Goal: Task Accomplishment & Management: Manage account settings

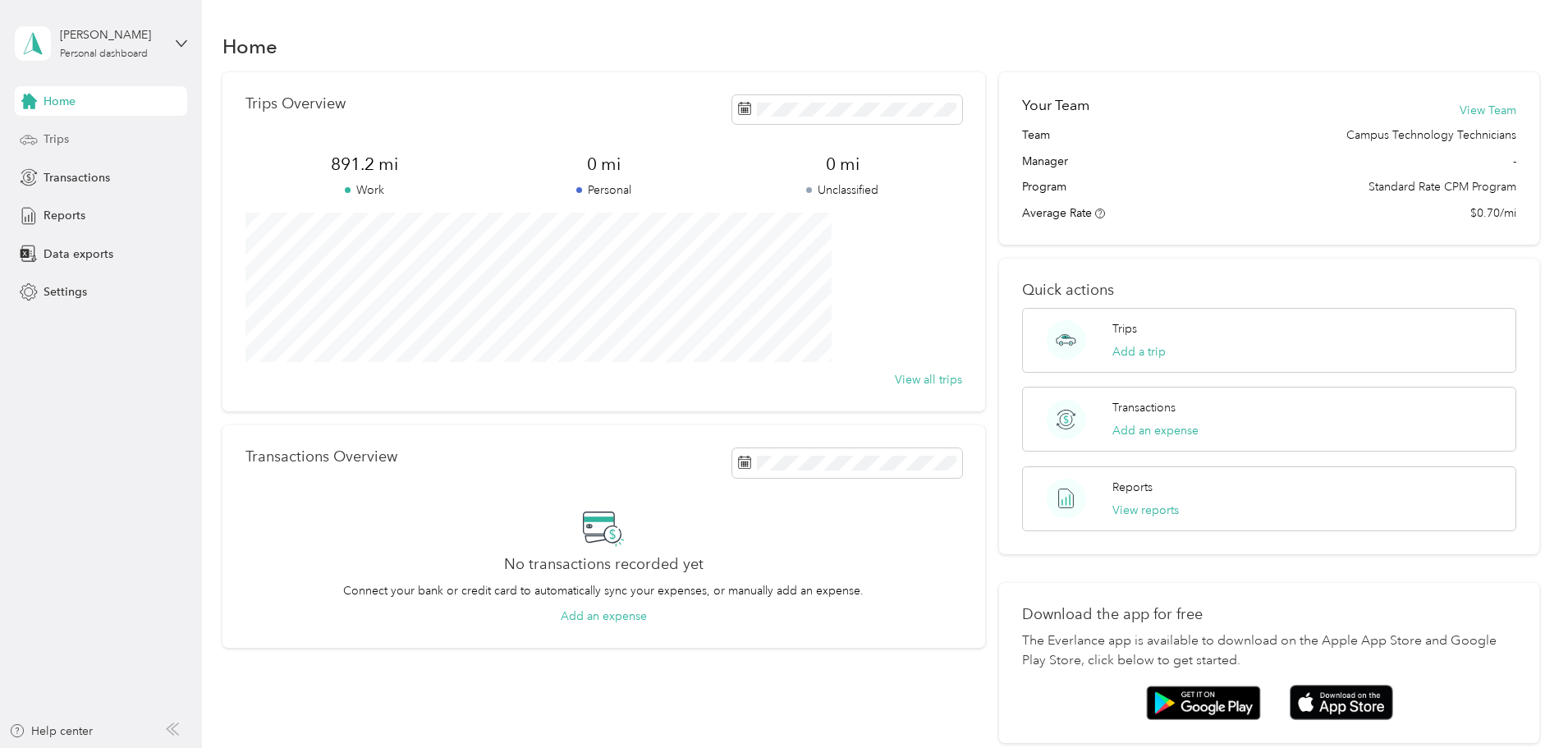
click at [76, 138] on div "Trips" at bounding box center [101, 139] width 172 height 30
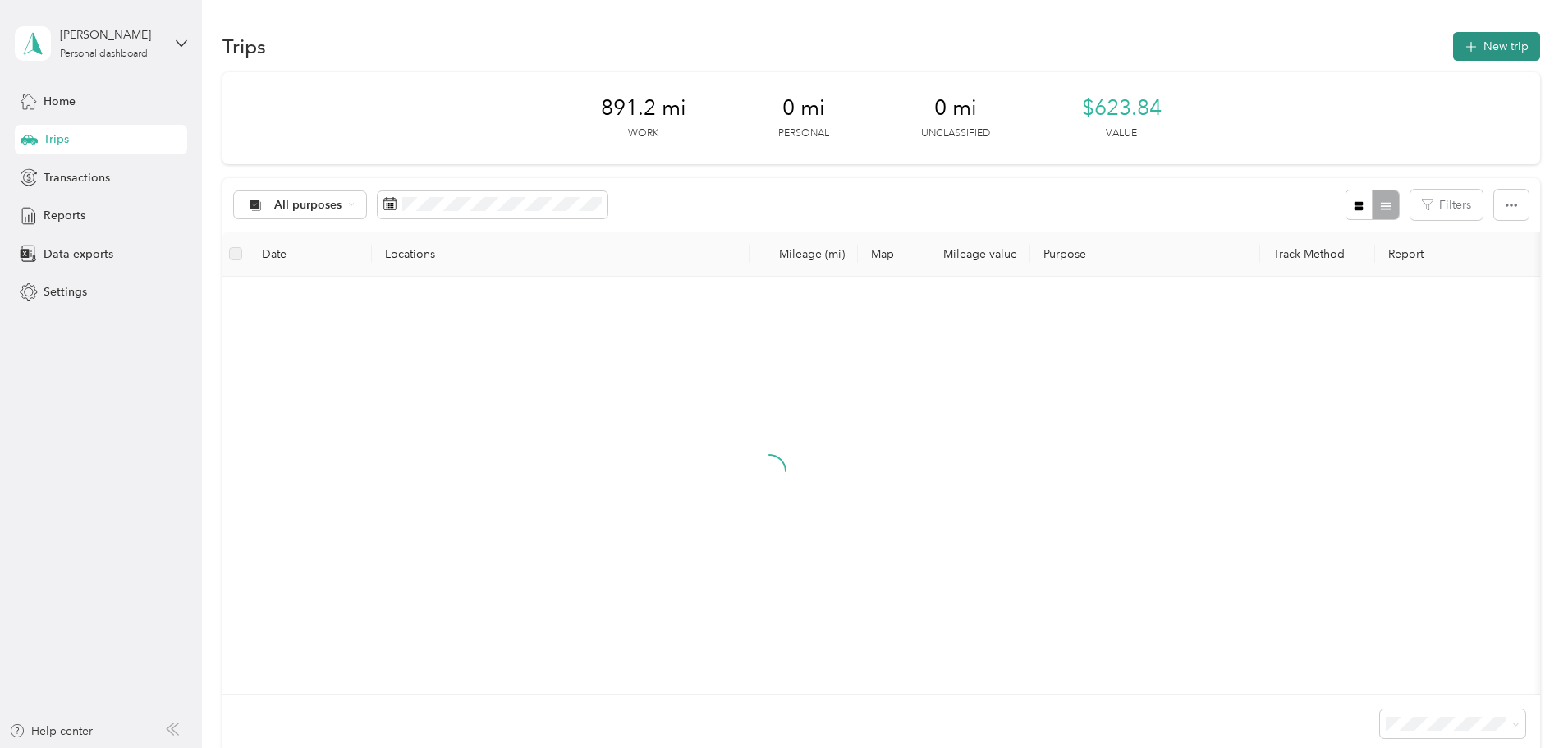
click at [1453, 45] on button "New trip" at bounding box center [1496, 47] width 87 height 29
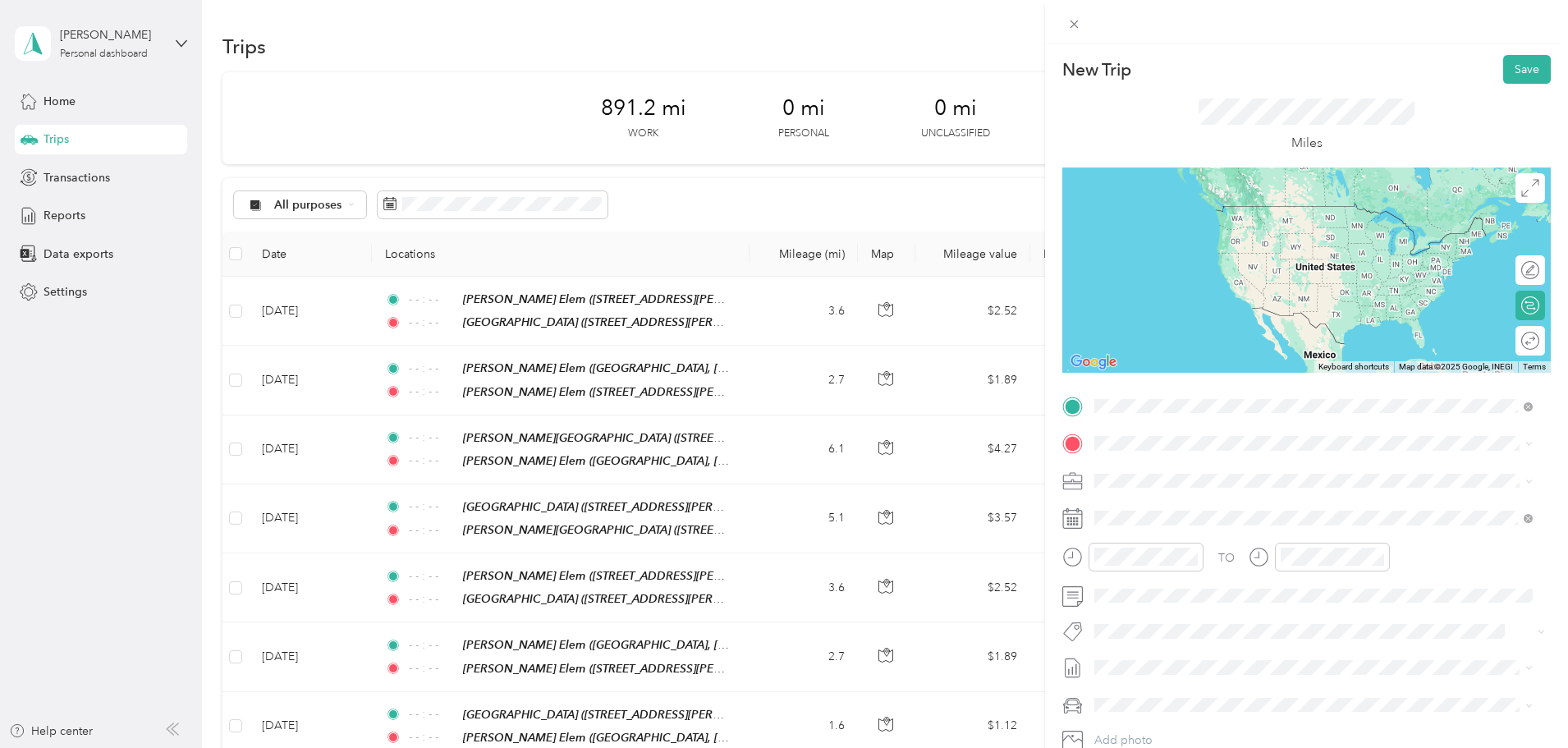
click at [1220, 485] on div "TEAM Pike Middle School 2200 Texan Drive, 76247, Justin, Texas, United States" at bounding box center [1252, 483] width 255 height 40
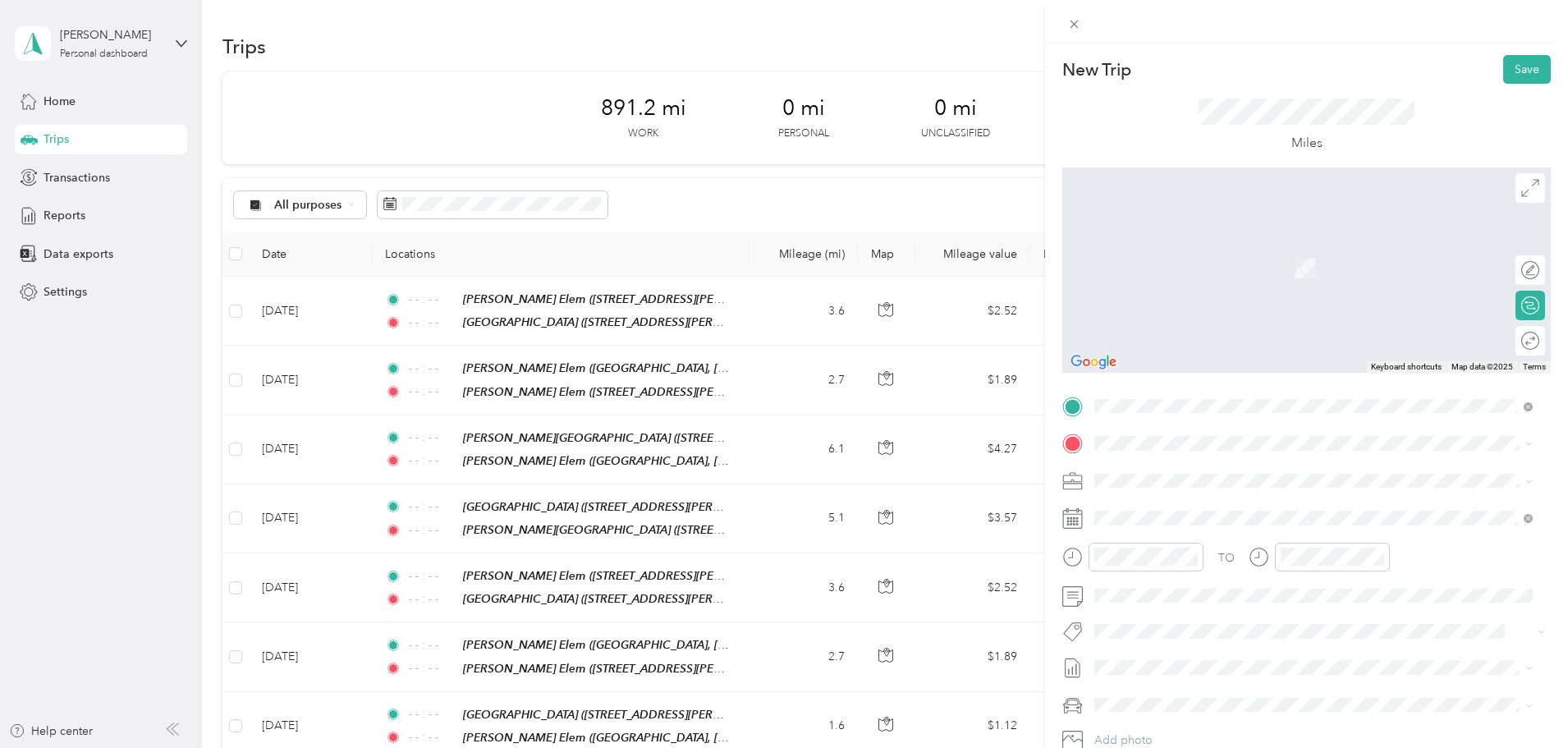
click at [1263, 631] on div "TEAM Justin Elementary School" at bounding box center [1262, 624] width 276 height 20
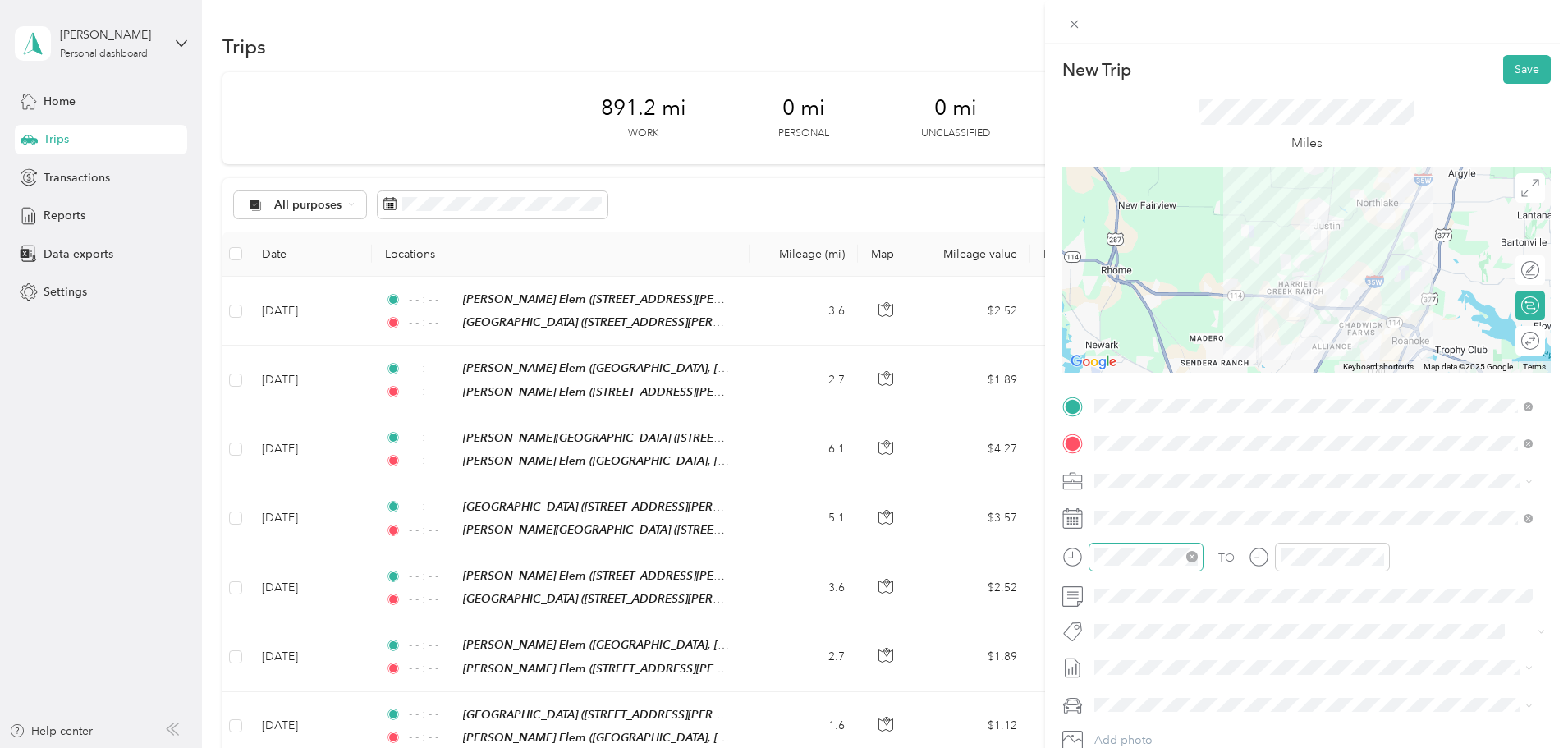
click at [1190, 558] on icon "close-circle" at bounding box center [1191, 556] width 11 height 11
click at [1375, 558] on icon "close-circle" at bounding box center [1378, 556] width 11 height 11
click at [1514, 67] on button "Save" at bounding box center [1527, 69] width 48 height 29
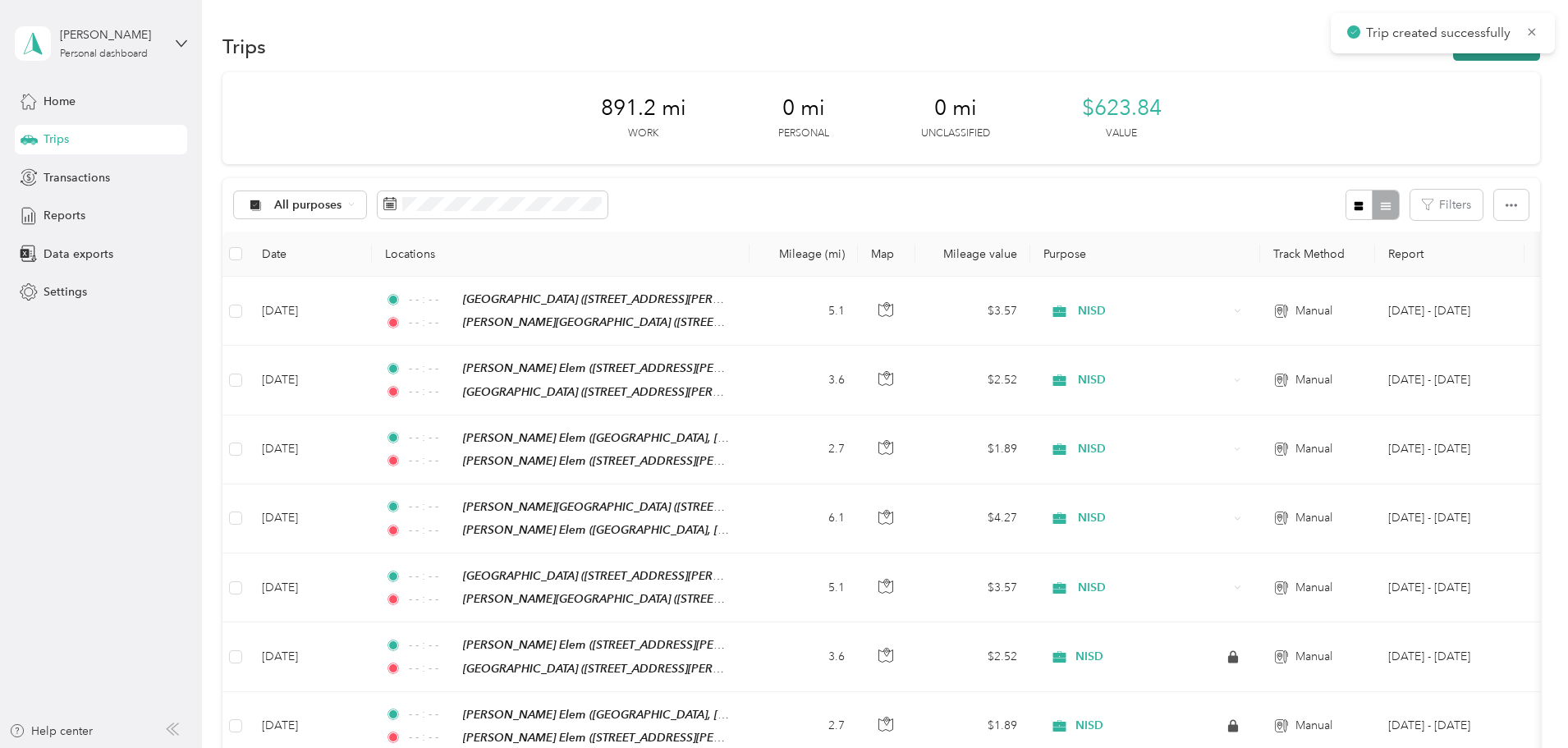
click at [1453, 54] on button "New trip" at bounding box center [1496, 47] width 87 height 29
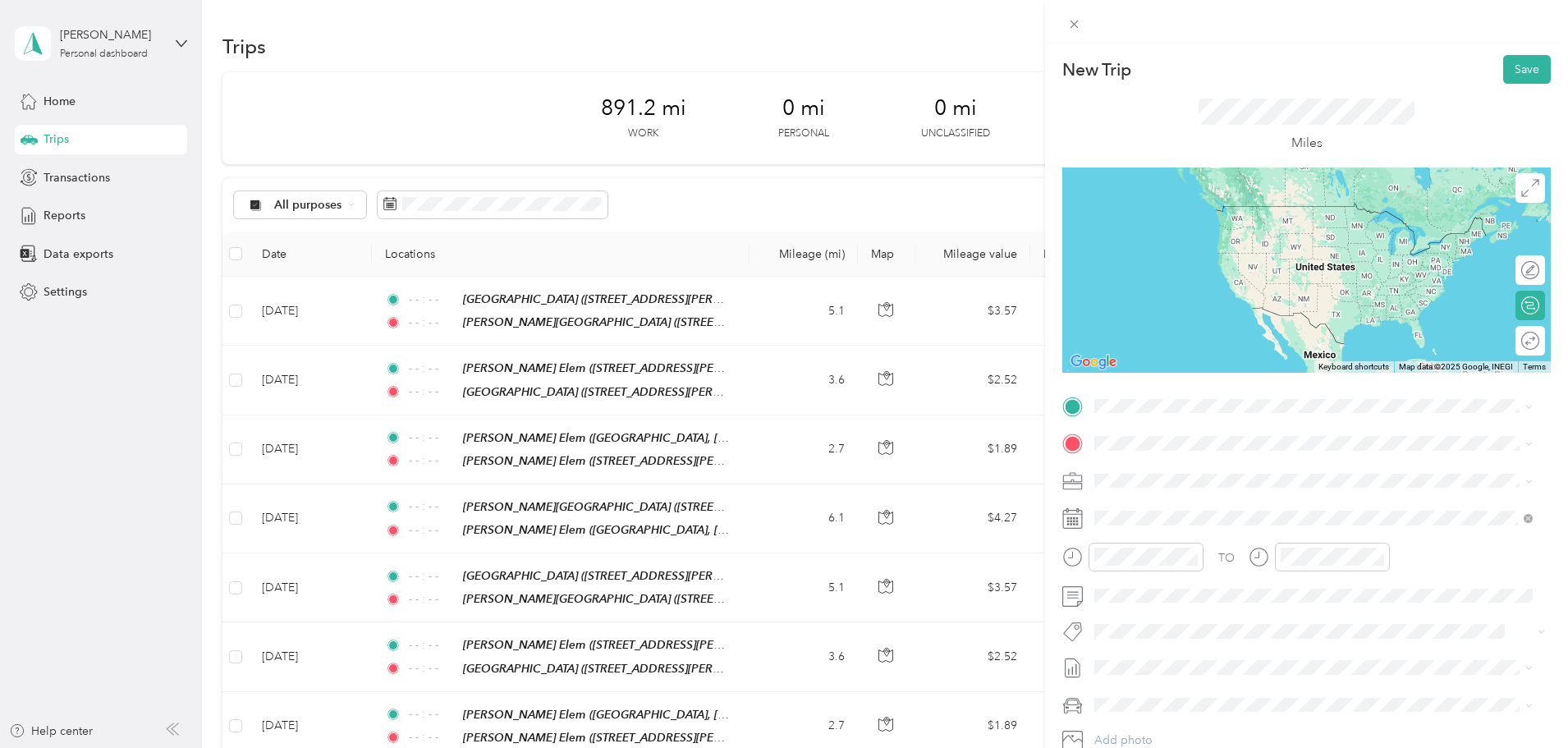
click at [1235, 587] on strong "Justin Elementary School" at bounding box center [1291, 587] width 219 height 15
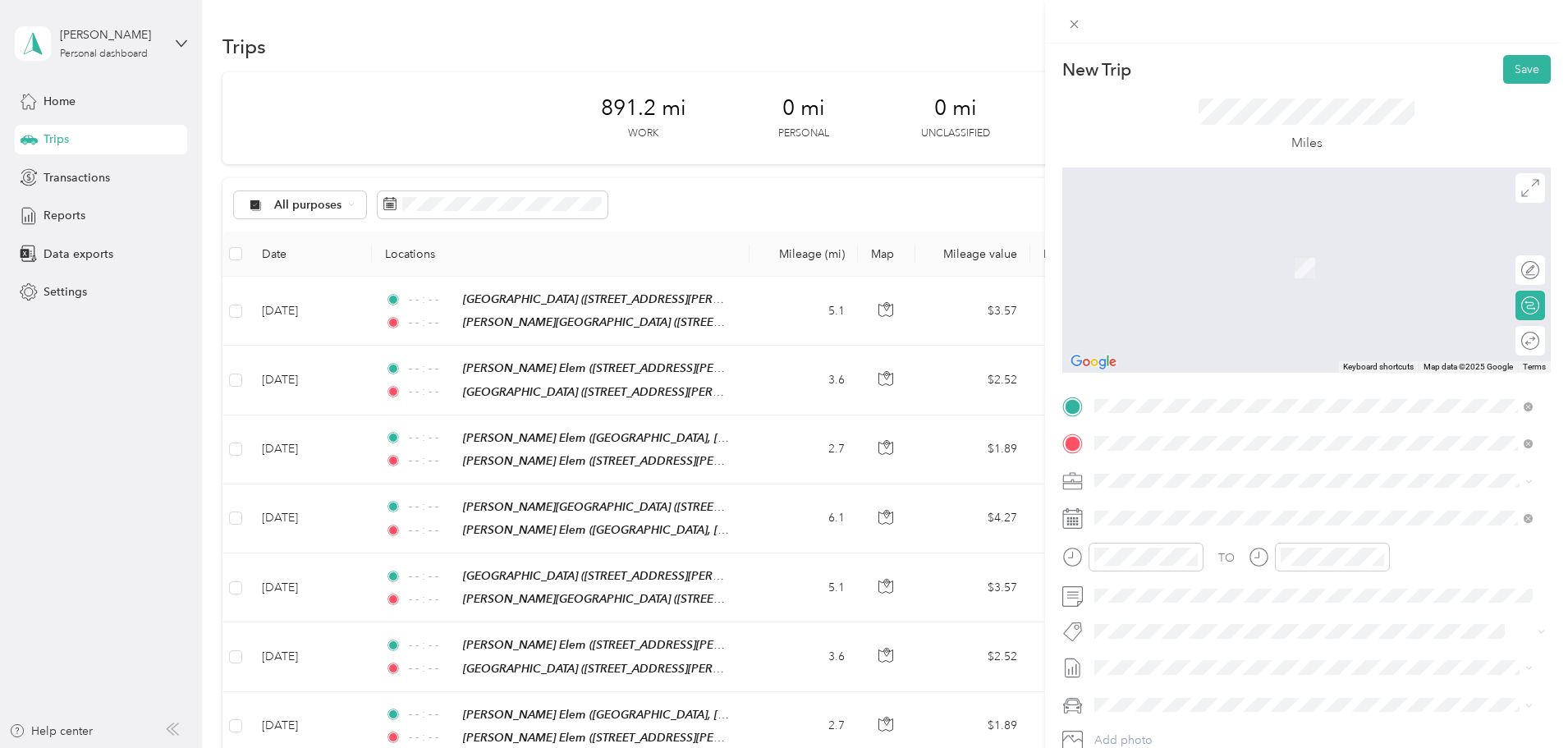
click at [1309, 513] on div "TEAM Hatfield Elem" at bounding box center [1279, 511] width 310 height 20
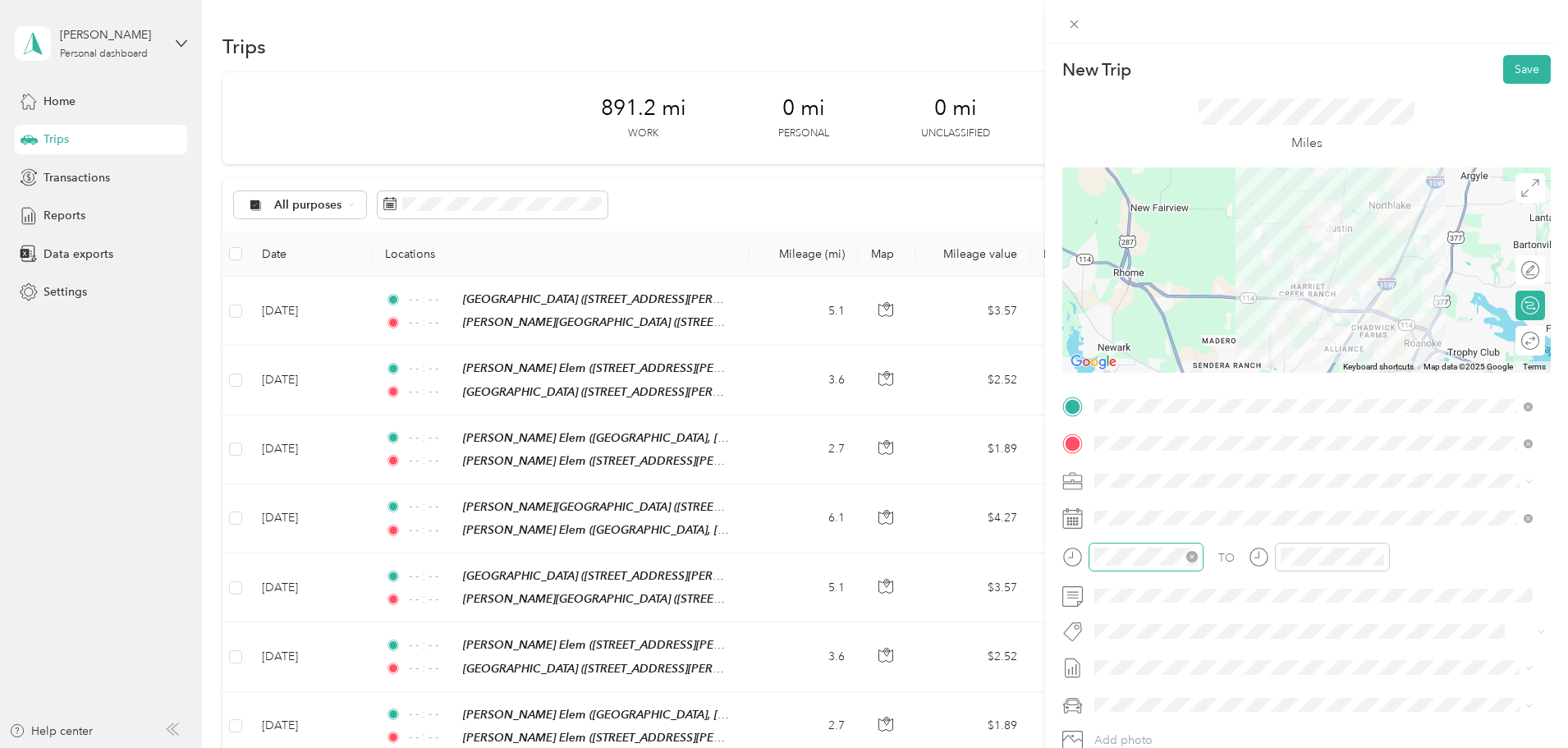
click at [1191, 558] on icon "close-circle" at bounding box center [1191, 556] width 11 height 11
click at [1379, 558] on icon "close-circle" at bounding box center [1378, 556] width 11 height 11
click at [1506, 63] on button "Save" at bounding box center [1527, 69] width 48 height 29
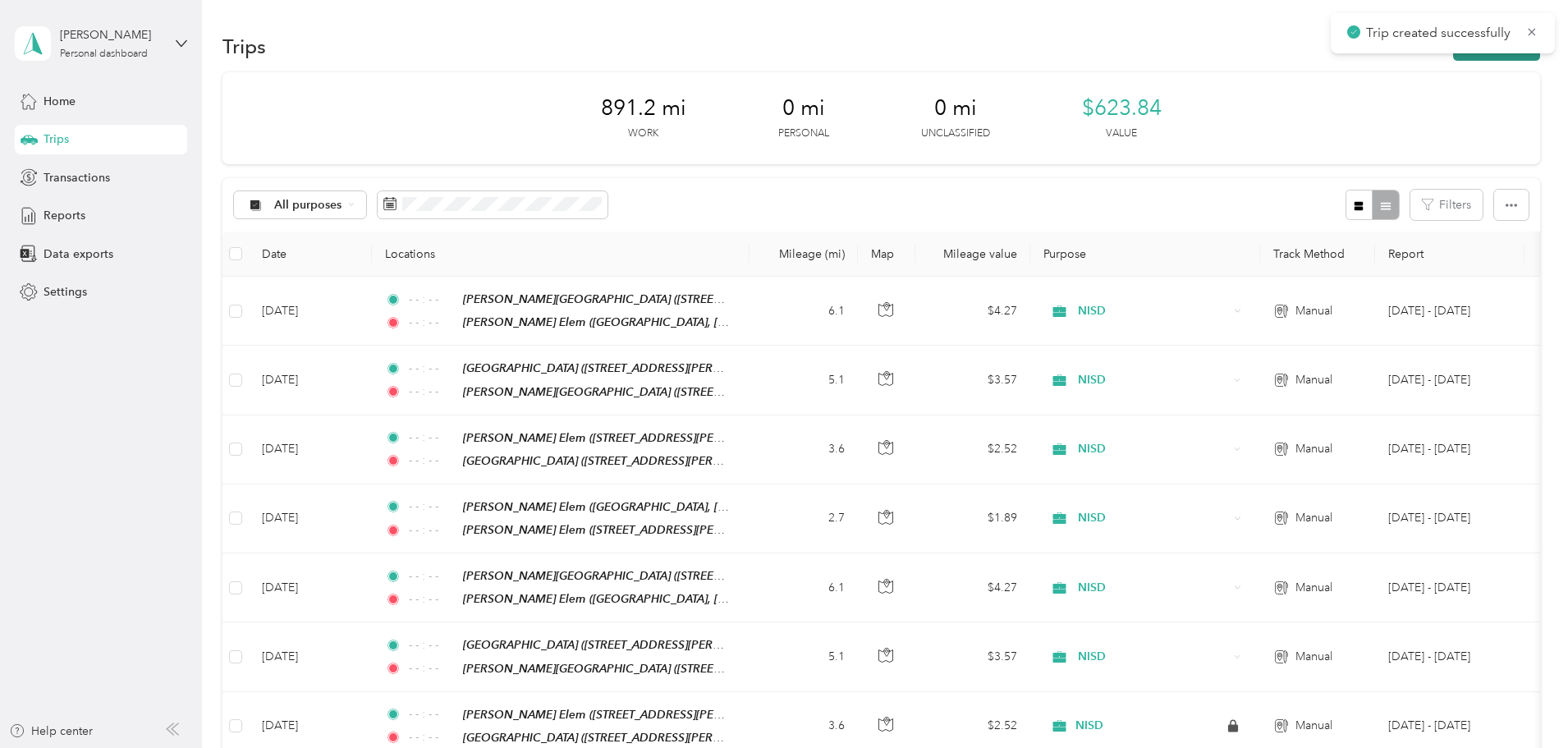
click at [1453, 56] on button "New trip" at bounding box center [1496, 47] width 87 height 29
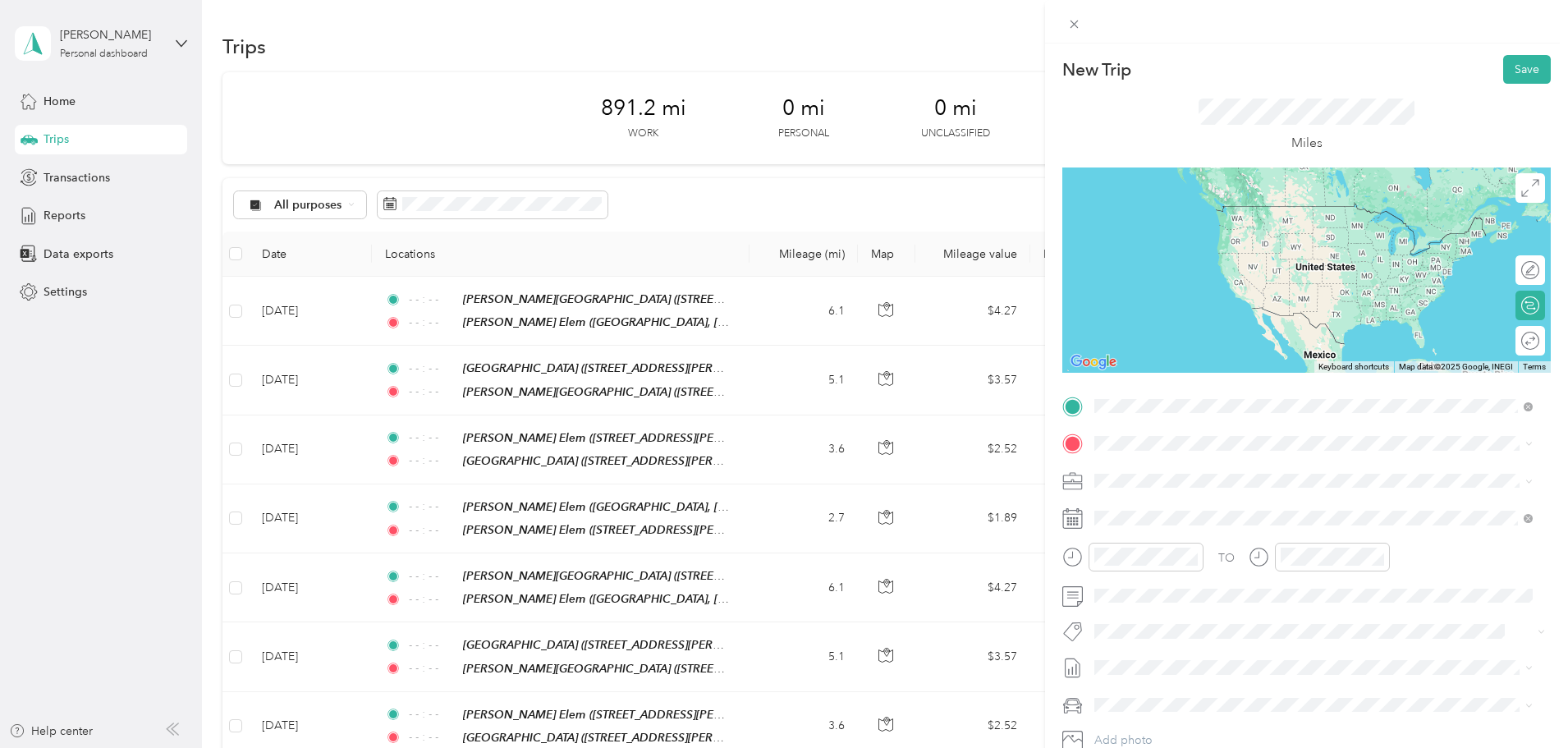
click at [1238, 491] on span "Blackhorse Trail, 76247, Fort Worth, Texas, United States" at bounding box center [1279, 495] width 310 height 14
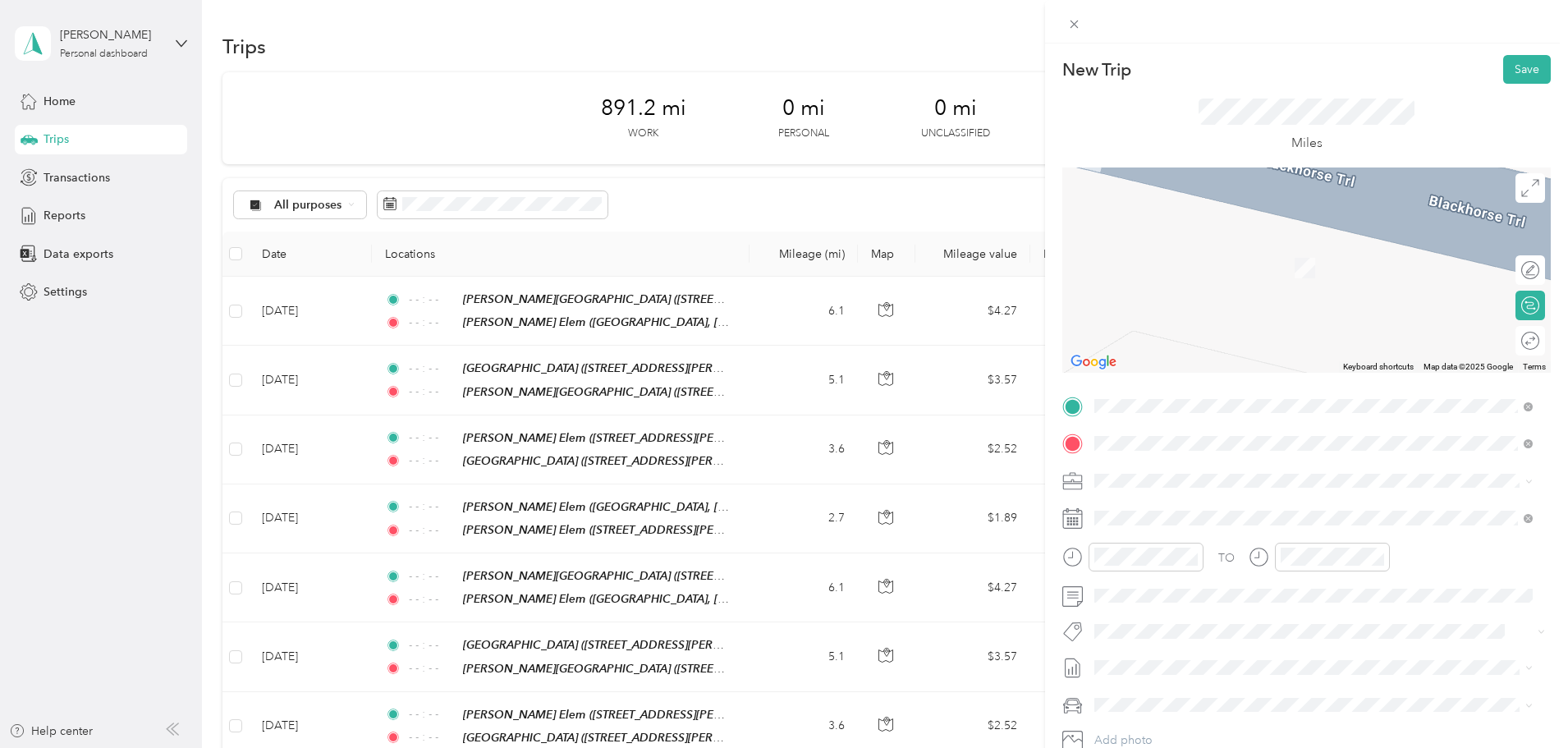
click at [1254, 508] on div "TEAM Perrin Elem" at bounding box center [1252, 511] width 255 height 20
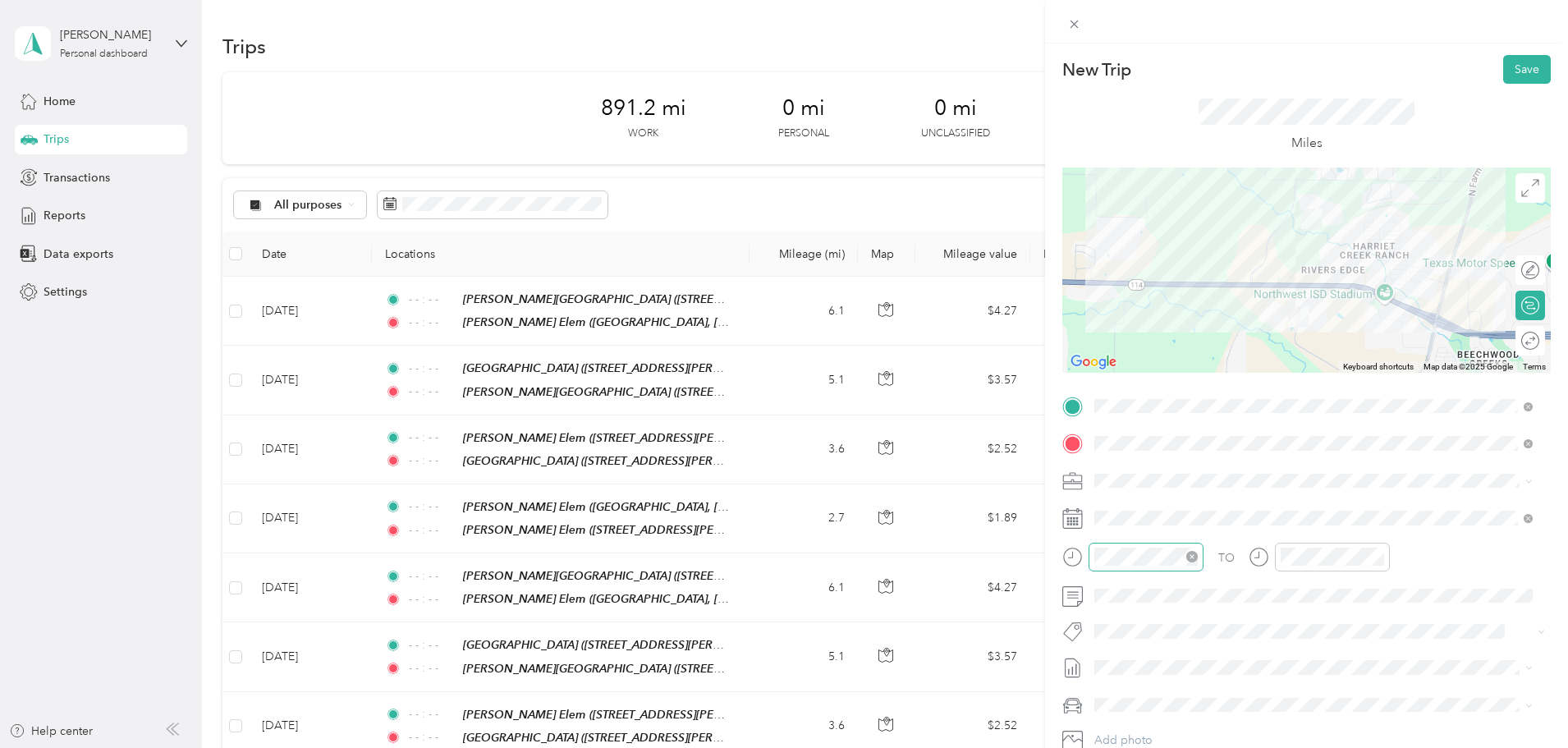
click at [1194, 558] on icon "close-circle" at bounding box center [1191, 556] width 11 height 11
click at [1377, 556] on icon "close-circle" at bounding box center [1378, 556] width 11 height 11
click at [1510, 75] on button "Save" at bounding box center [1527, 69] width 48 height 29
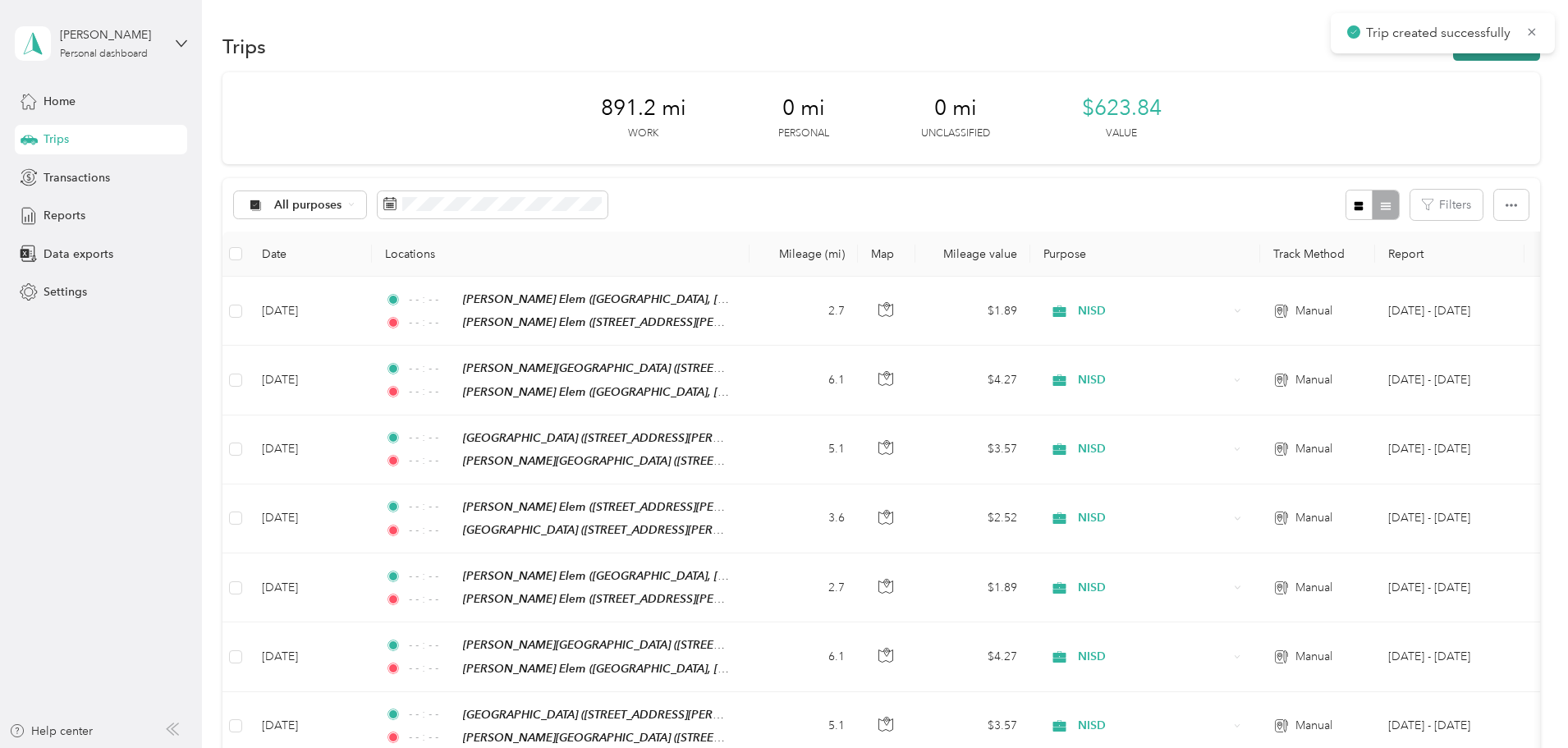
click at [1453, 57] on button "New trip" at bounding box center [1496, 47] width 87 height 29
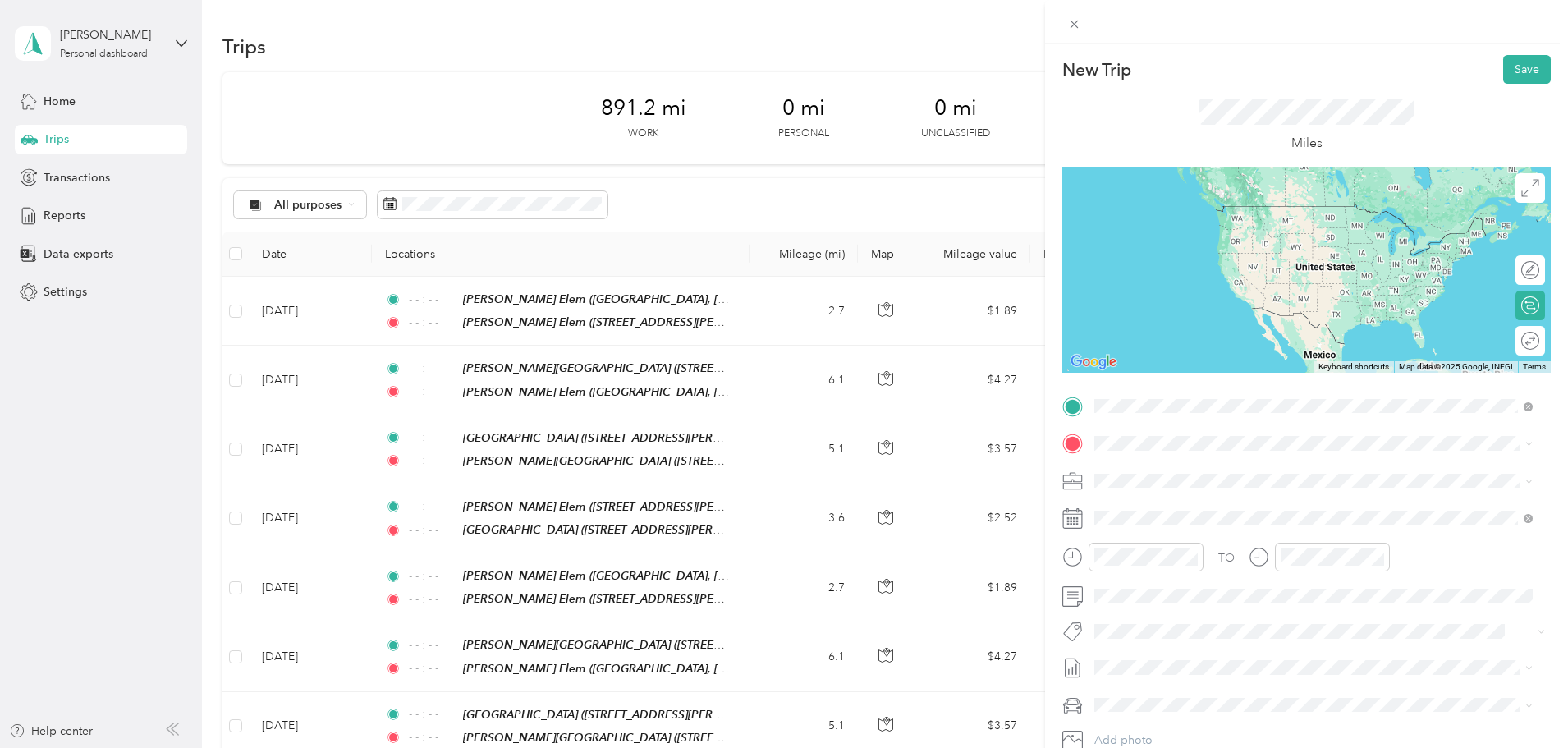
click at [1217, 494] on span "1073 Canyon Maple Drive, 76247, Justin, Texas, United States" at bounding box center [1252, 495] width 255 height 14
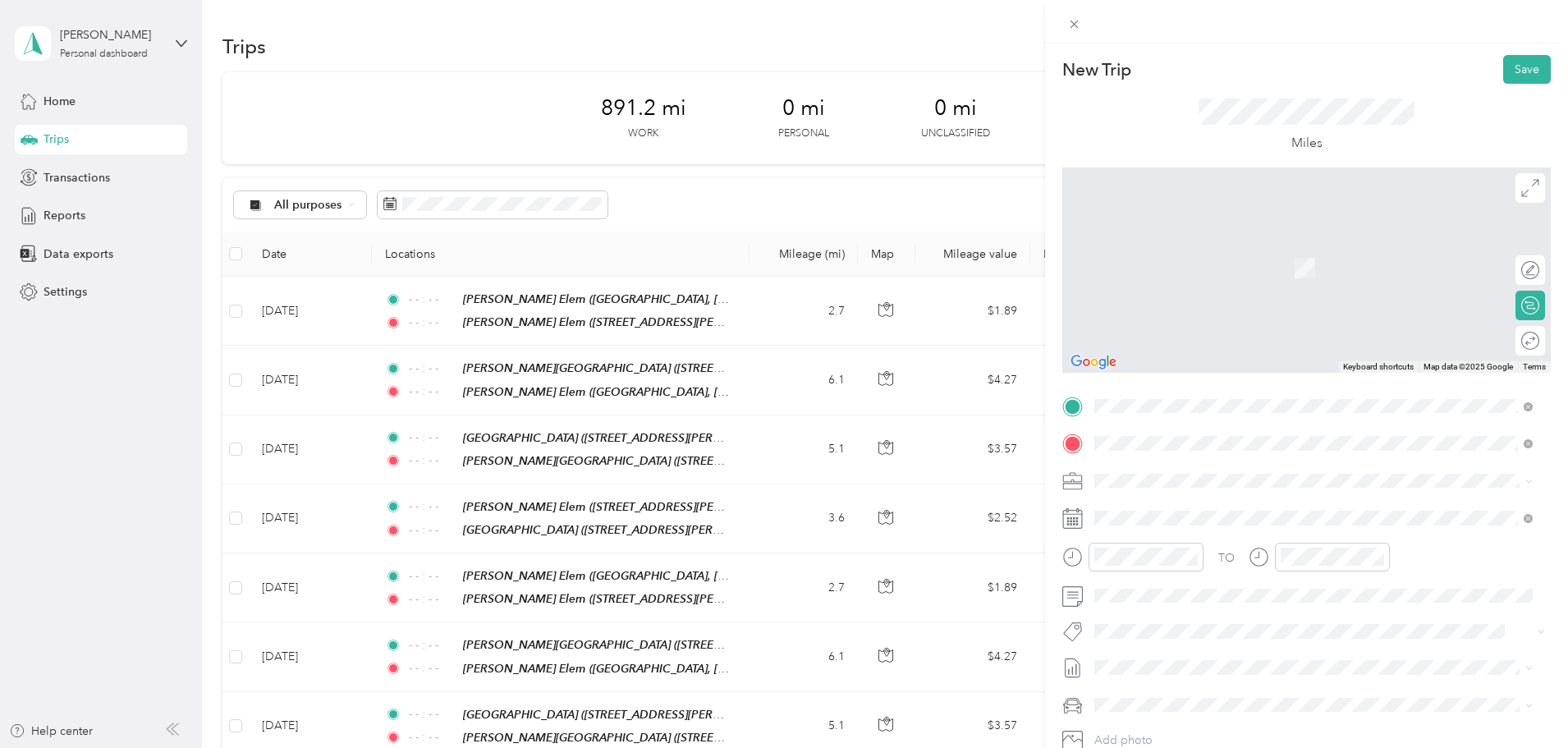
click at [1215, 534] on span "2200 Texan Drive, 76247, Justin, Texas, United States" at bounding box center [1252, 532] width 255 height 14
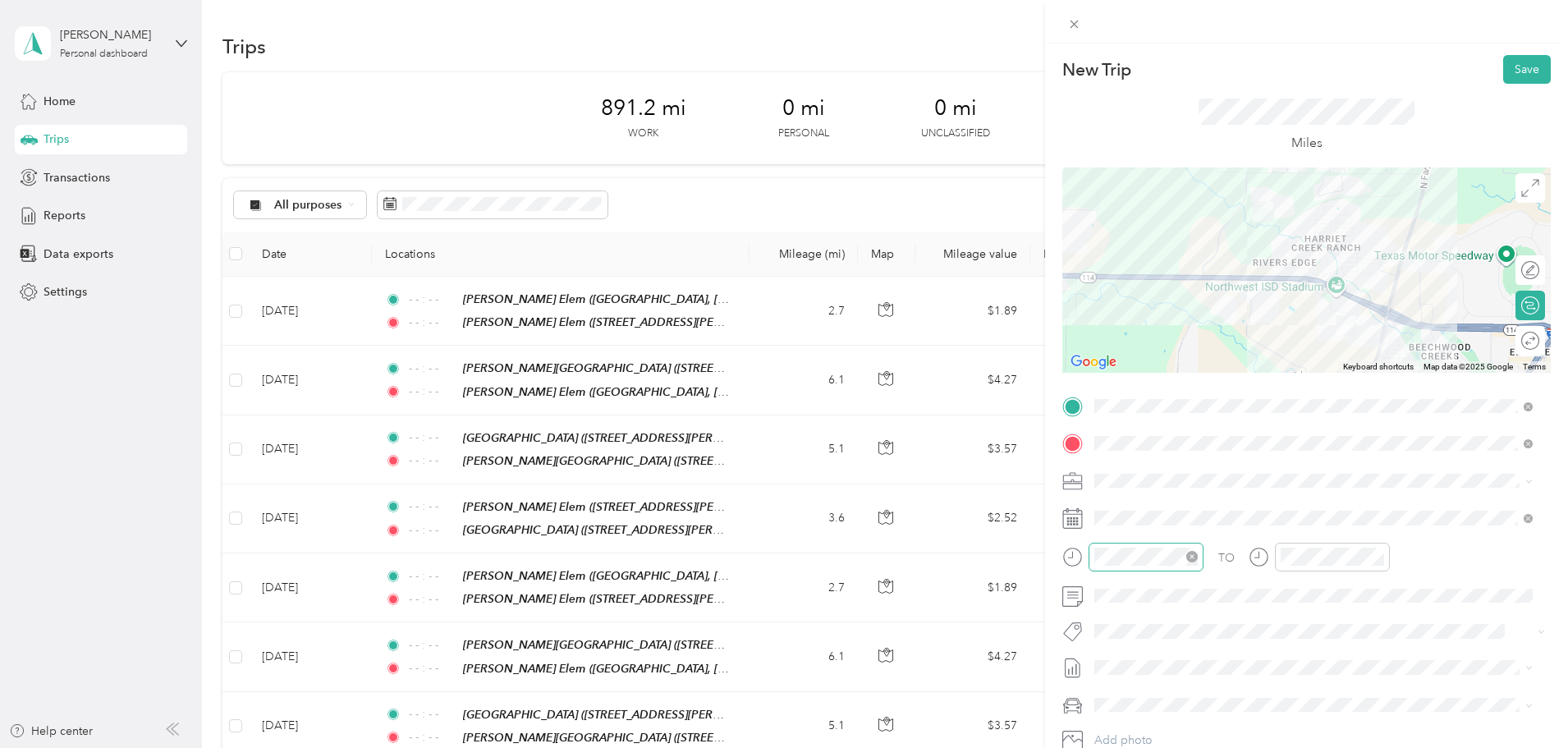
click at [1191, 556] on icon "close-circle" at bounding box center [1191, 556] width 11 height 11
click at [1374, 558] on icon "close-circle" at bounding box center [1378, 556] width 11 height 11
click at [1507, 66] on button "Save" at bounding box center [1527, 69] width 48 height 29
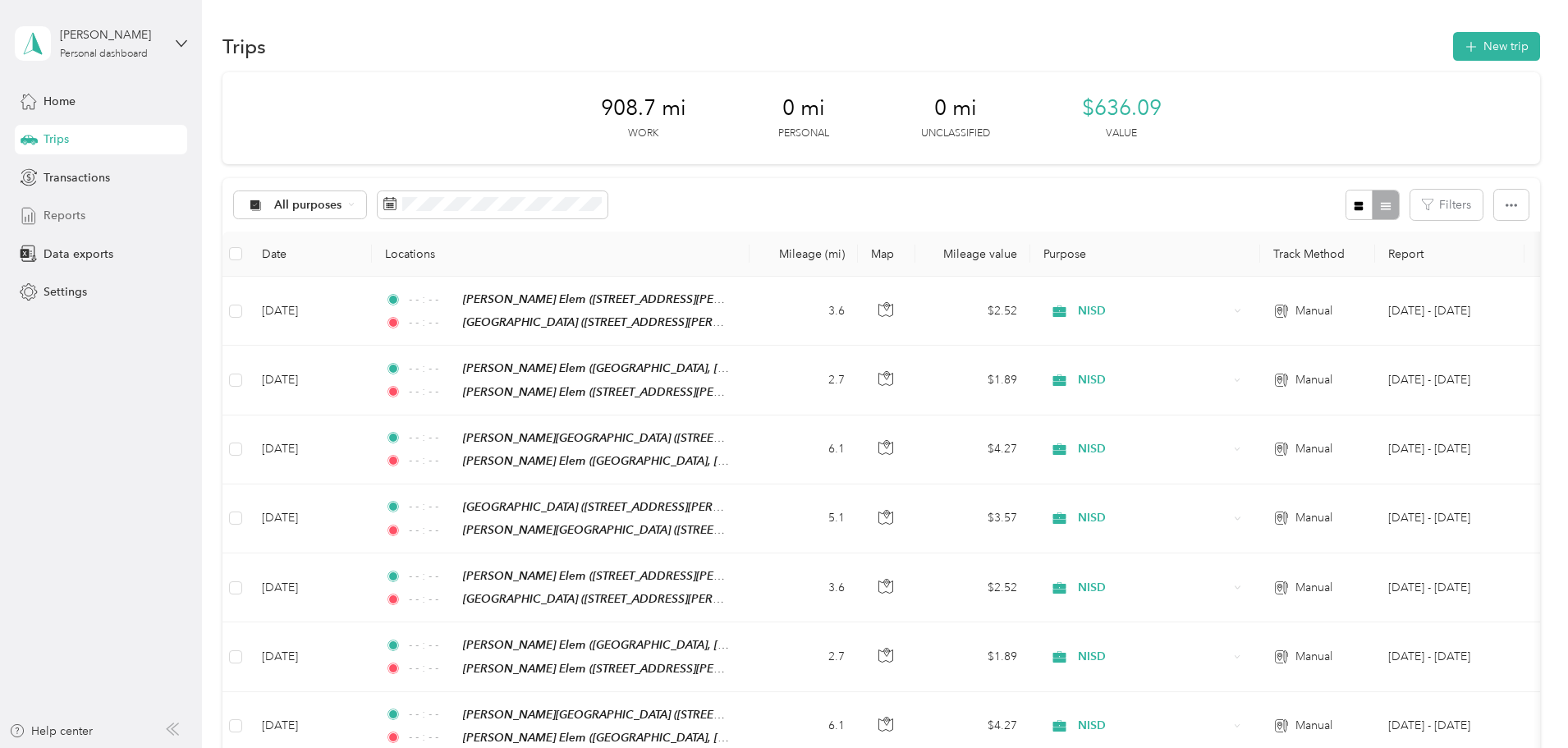
click at [96, 213] on div "Reports" at bounding box center [101, 216] width 172 height 30
